Goal: Information Seeking & Learning: Learn about a topic

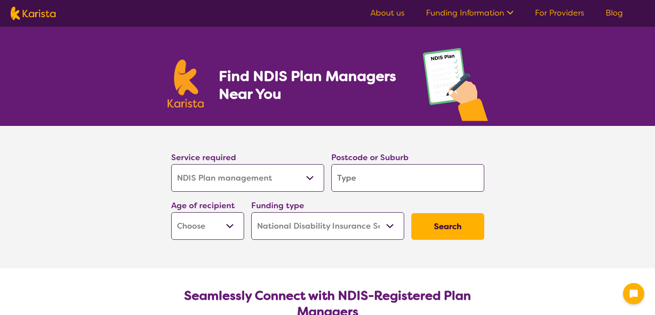
select select "NDIS Plan management"
select select "NDIS"
select select "NDIS Plan management"
select select "NDIS"
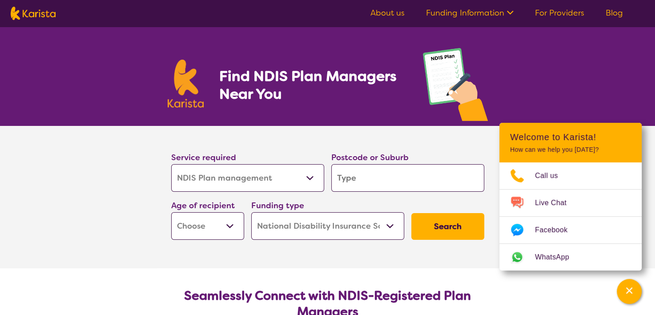
type input "2"
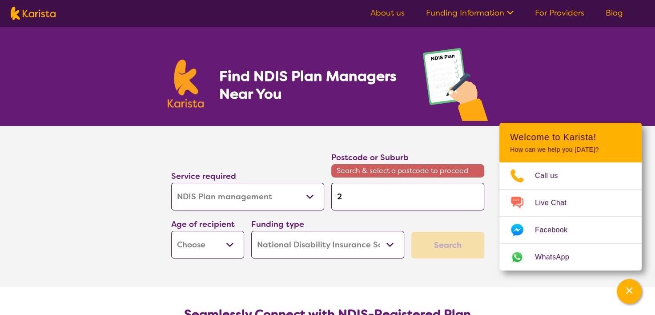
type input "21"
type input "214"
type input "2147"
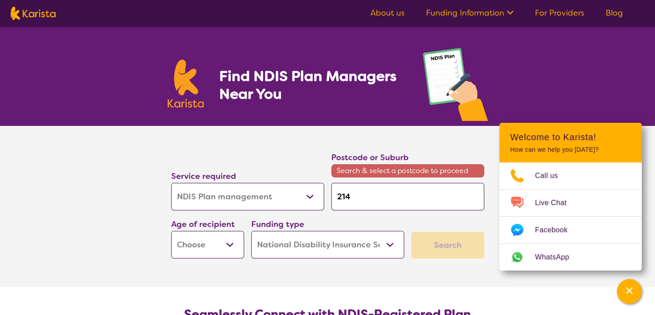
type input "2147"
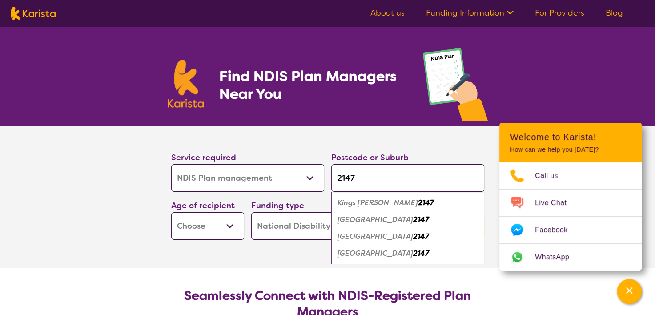
type input "2147"
click at [356, 237] on em "[GEOGRAPHIC_DATA]" at bounding box center [375, 236] width 76 height 9
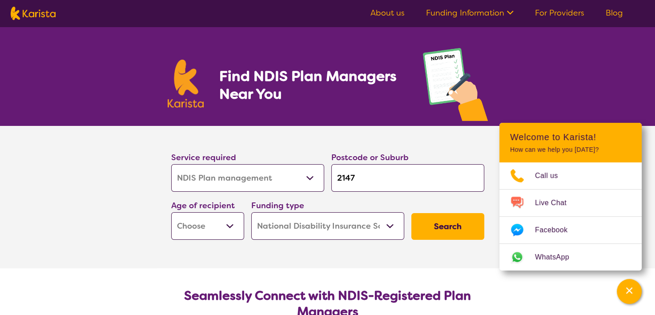
click at [424, 227] on button "Search" at bounding box center [447, 226] width 73 height 27
click at [228, 229] on select "Early Childhood - 0 to 9 Child - 10 to 11 Adolescent - 12 to 17 Adult - 18 to 6…" at bounding box center [207, 226] width 73 height 28
select select "AD"
click at [171, 212] on select "Early Childhood - 0 to 9 Child - 10 to 11 Adolescent - 12 to 17 Adult - 18 to 6…" at bounding box center [207, 226] width 73 height 28
select select "AD"
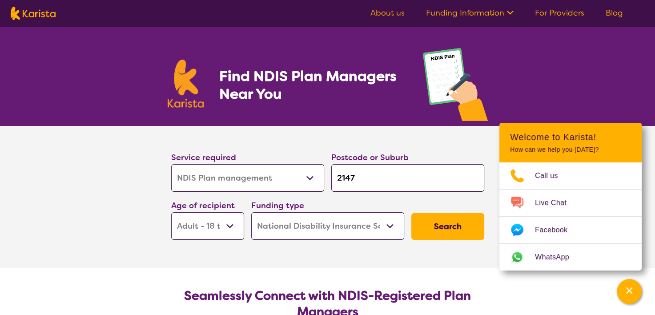
click at [446, 224] on button "Search" at bounding box center [447, 226] width 73 height 27
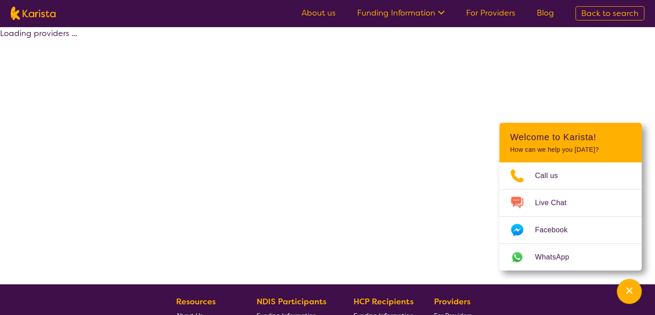
select select "by_score"
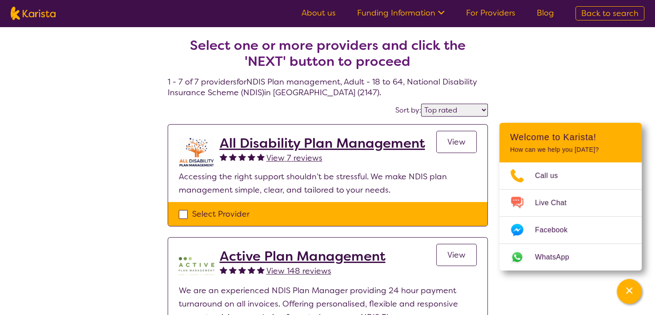
click at [298, 142] on h2 "All Disability Plan Management" at bounding box center [322, 143] width 205 height 16
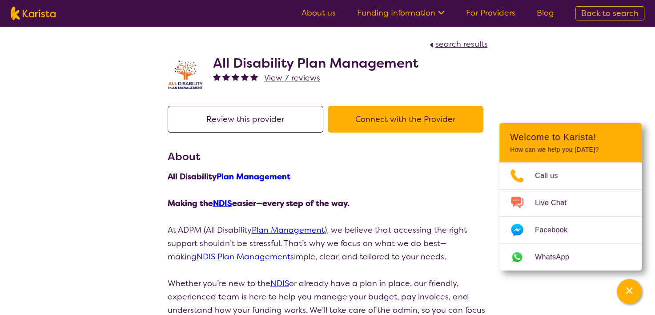
click at [439, 11] on icon at bounding box center [439, 11] width 9 height 9
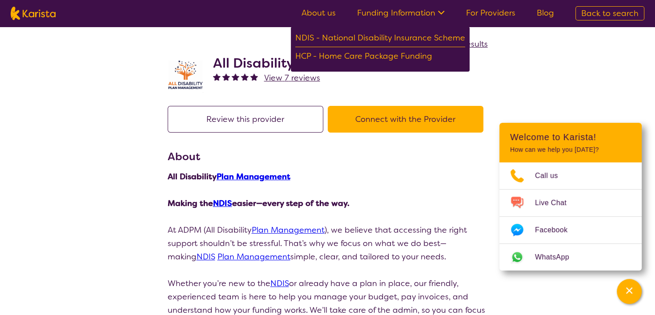
click at [315, 8] on link "About us" at bounding box center [318, 13] width 34 height 11
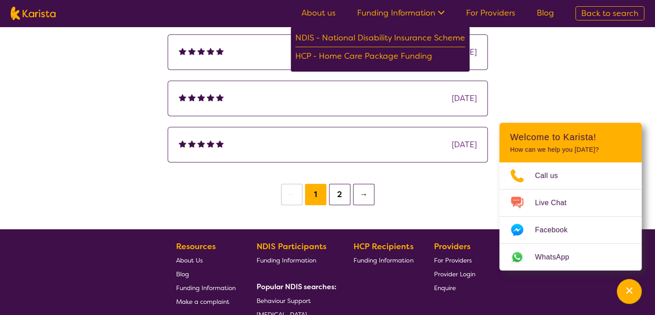
scroll to position [791, 0]
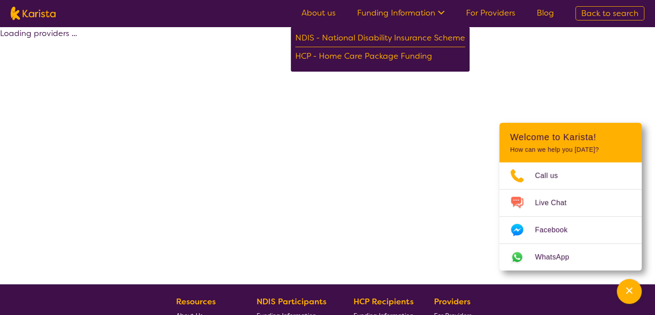
select select "by_score"
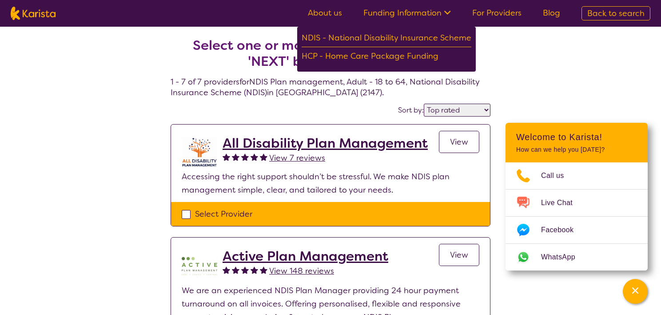
select select "NDIS Plan management"
select select "AD"
select select "NDIS"
select select "NDIS Plan management"
select select "AD"
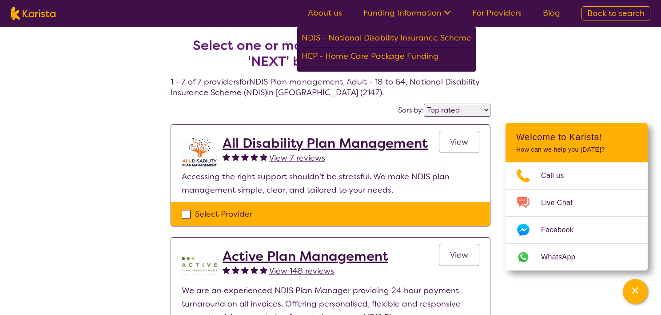
select select "NDIS"
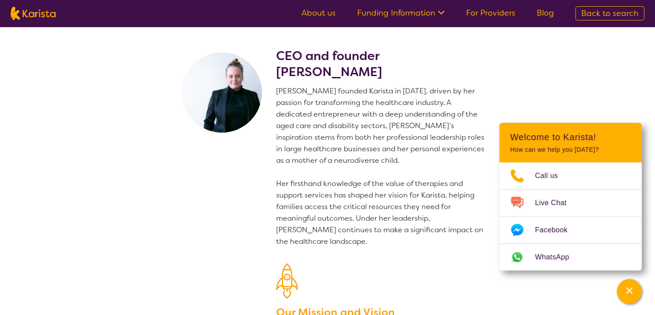
click at [569, 76] on section "CEO and founder [PERSON_NAME] [PERSON_NAME] founded Karista in [DATE], driven b…" at bounding box center [327, 217] width 655 height 380
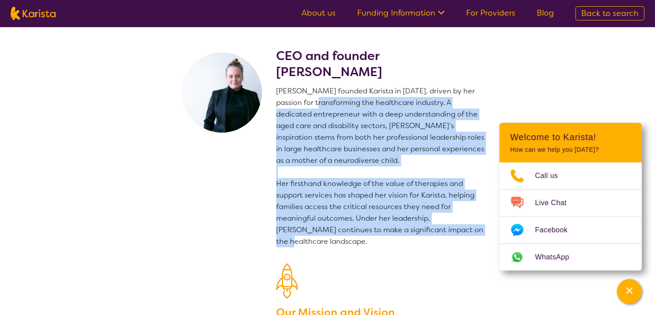
drag, startPoint x: 302, startPoint y: 97, endPoint x: 462, endPoint y: 228, distance: 206.3
click at [462, 228] on p "Danielle founded Karista in 2016, driven by her passion for transforming the he…" at bounding box center [382, 166] width 212 height 162
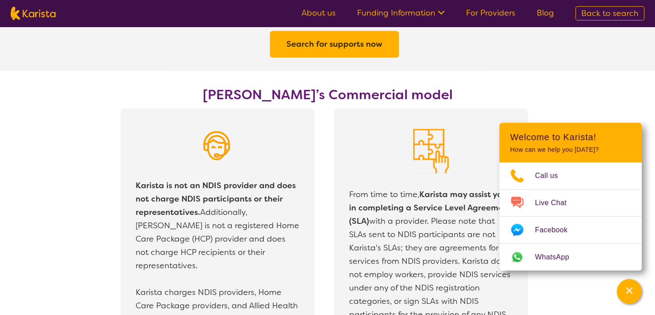
scroll to position [1990, 0]
